Goal: Information Seeking & Learning: Understand process/instructions

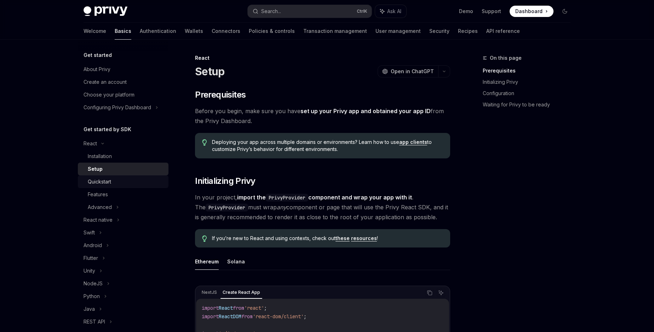
click at [97, 182] on div "Quickstart" at bounding box center [99, 182] width 23 height 8
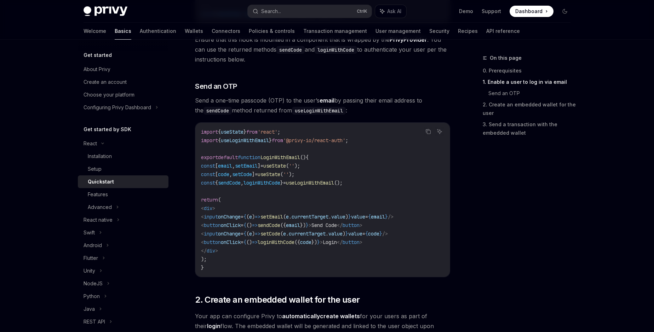
scroll to position [242, 0]
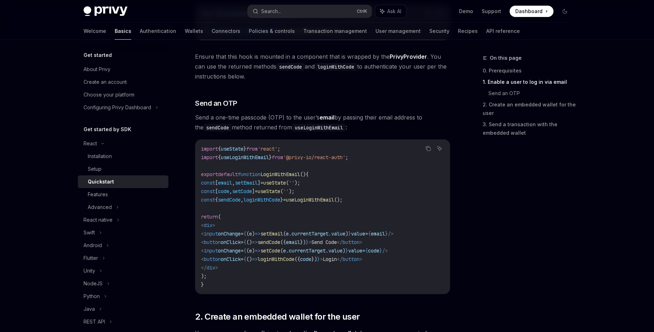
click at [325, 199] on span "useLoginWithEmail" at bounding box center [310, 200] width 48 height 6
copy span "useLoginWithEmail"
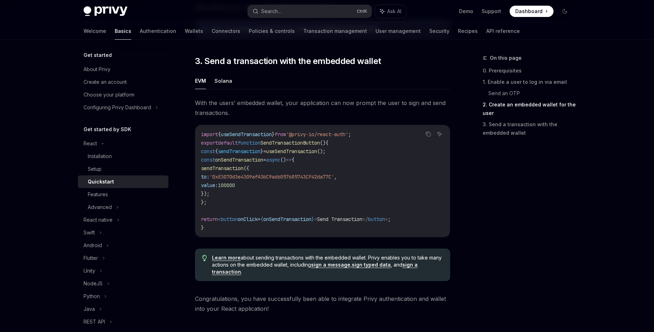
scroll to position [605, 0]
click at [91, 192] on div "Features" at bounding box center [98, 194] width 20 height 8
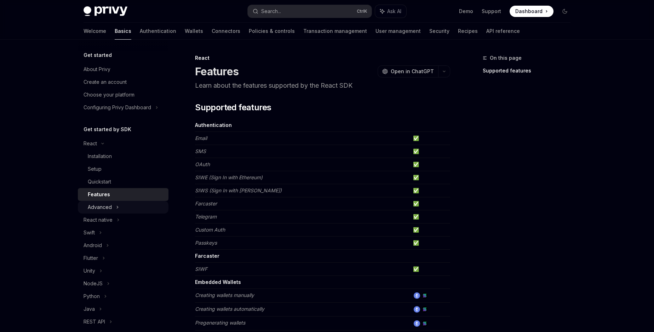
click at [92, 206] on div "Advanced" at bounding box center [100, 207] width 24 height 8
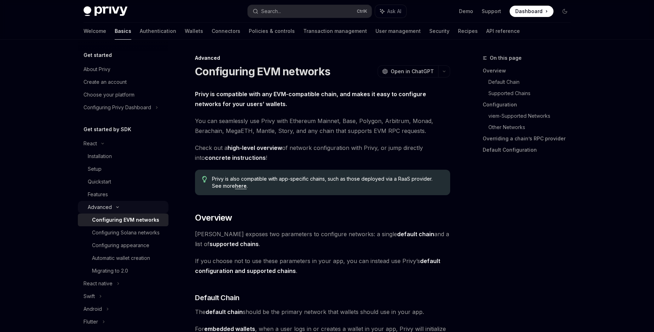
type textarea "*"
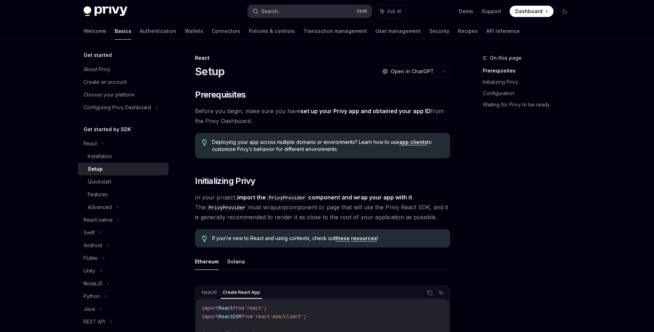
click at [280, 13] on div "Search..." at bounding box center [271, 11] width 20 height 8
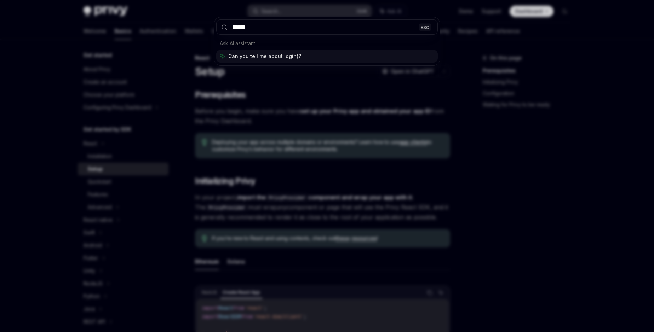
type input "*******"
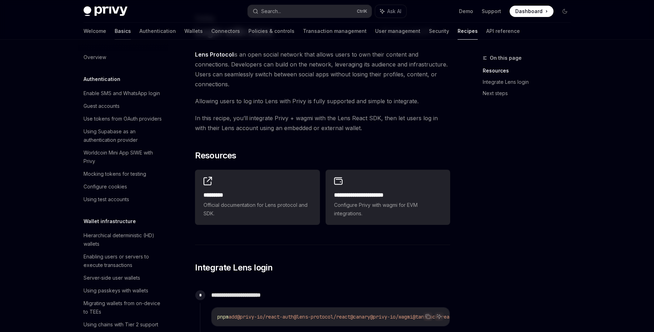
click at [115, 35] on link "Basics" at bounding box center [123, 31] width 16 height 17
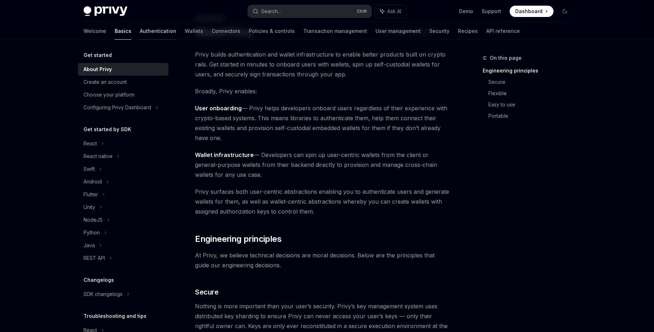
click at [140, 31] on link "Authentication" at bounding box center [158, 31] width 36 height 17
type textarea "*"
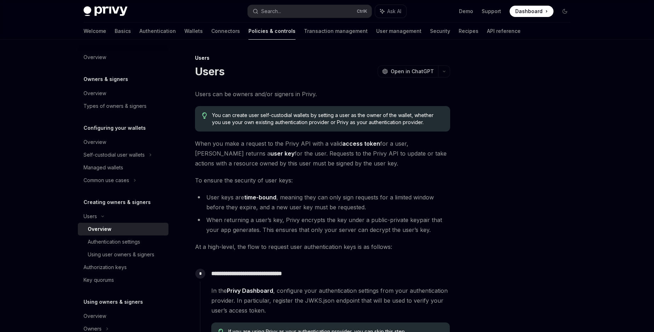
scroll to position [230, 0]
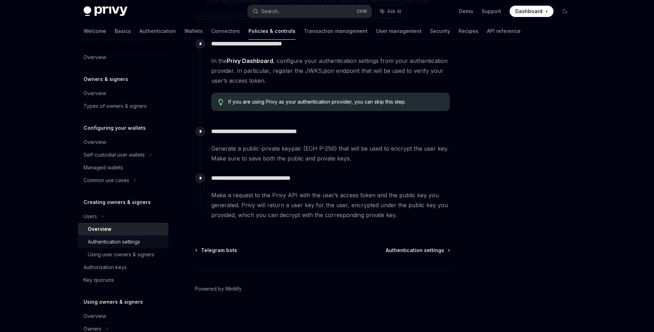
click at [100, 246] on div "Authentication settings" at bounding box center [114, 242] width 52 height 8
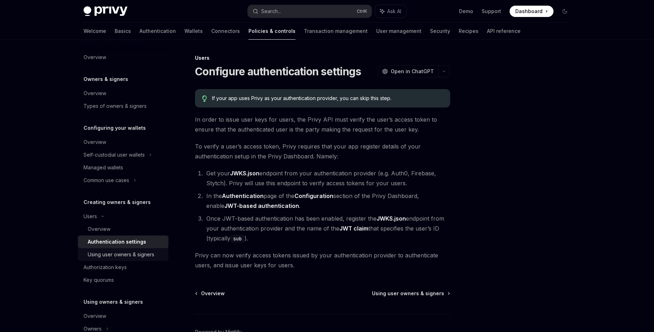
click at [123, 257] on div "Using user owners & signers" at bounding box center [121, 255] width 67 height 8
type textarea "*"
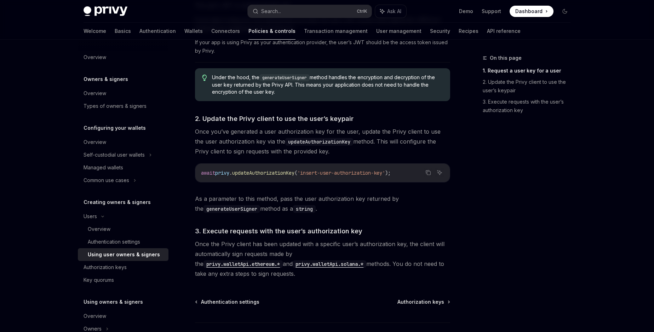
scroll to position [506, 0]
